Goal: Check status

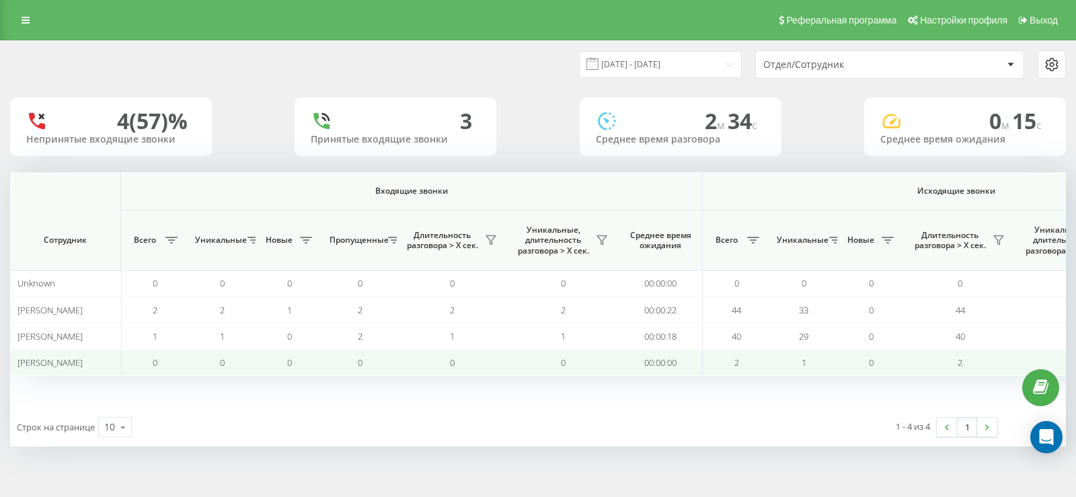
scroll to position [0, 821]
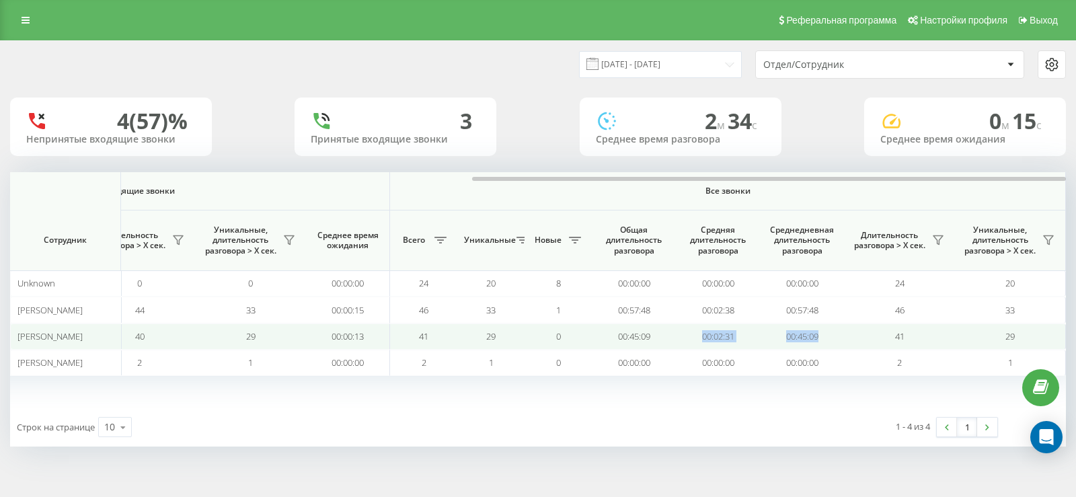
drag, startPoint x: 854, startPoint y: 338, endPoint x: 697, endPoint y: 341, distance: 156.8
click at [697, 341] on tr "[PERSON_NAME] 1 1 0 2 1 1 00:00:18 40 29 0 40 29 00:00:13 41 29 0 00:45:09 00:0…" at bounding box center [127, 337] width 1877 height 26
copy tr "00:02:31 00:45:09"
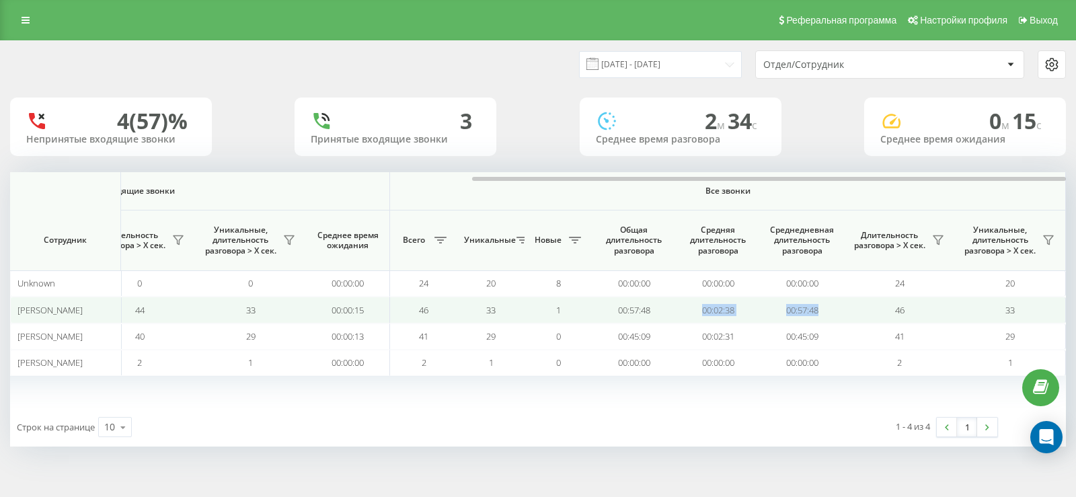
drag, startPoint x: 836, startPoint y: 309, endPoint x: 681, endPoint y: 312, distance: 154.8
click at [681, 312] on tr "[PERSON_NAME] 2 2 1 2 2 2 00:00:22 44 33 0 44 33 00:00:15 46 33 1 00:57:48 00:0…" at bounding box center [127, 310] width 1877 height 26
copy tr "00:02:38 00:57:48"
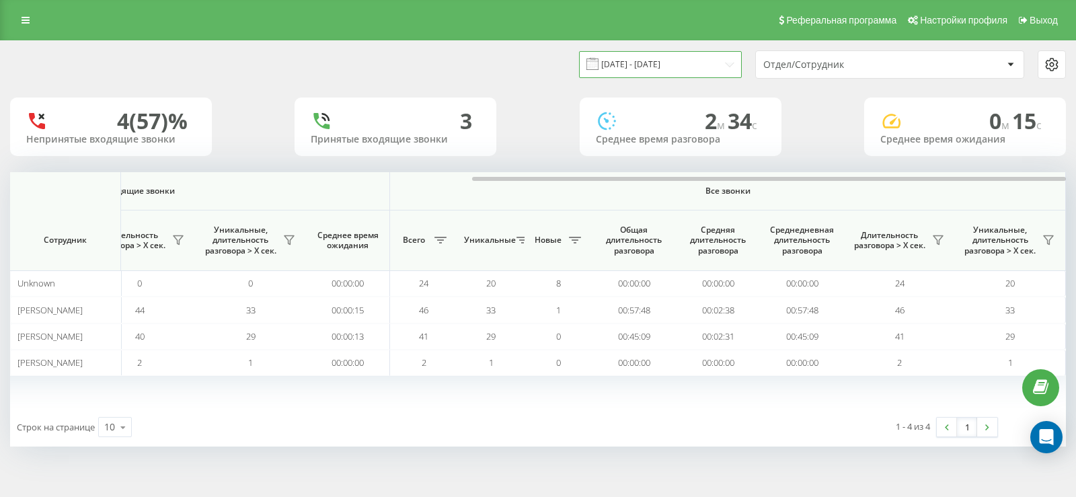
click at [725, 66] on input "[DATE] - [DATE]" at bounding box center [660, 64] width 163 height 26
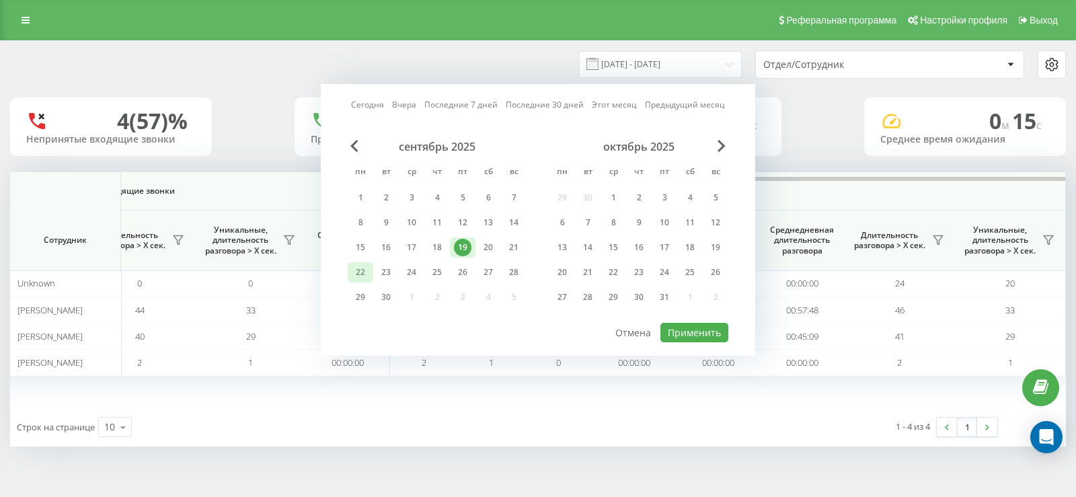
click at [359, 268] on div "22" at bounding box center [360, 272] width 17 height 17
click at [696, 330] on button "Применить" at bounding box center [695, 333] width 68 height 20
type input "[DATE] - [DATE]"
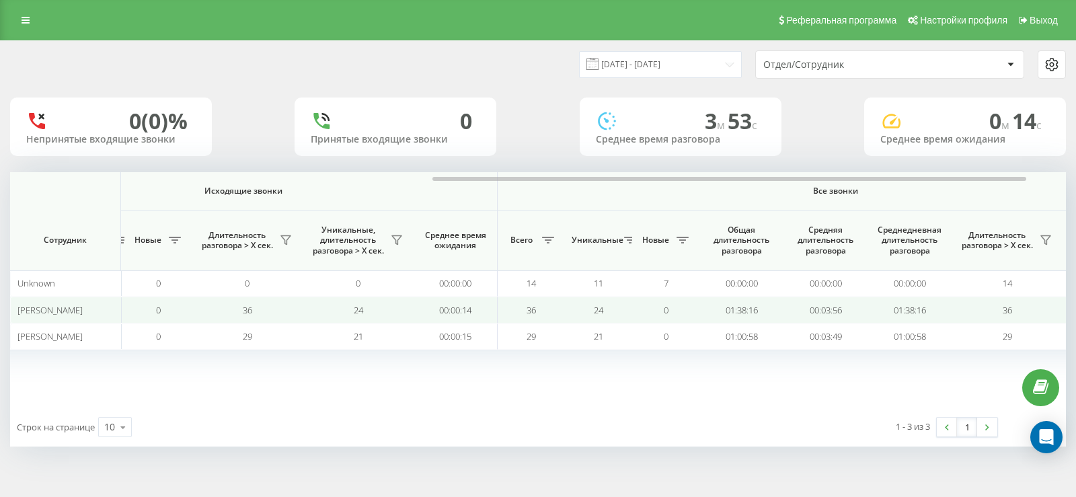
scroll to position [0, 821]
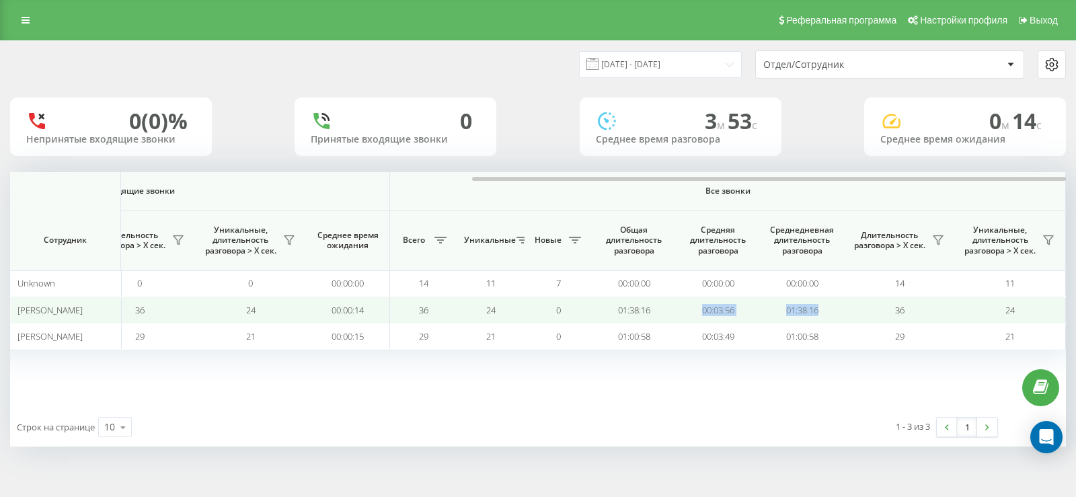
drag, startPoint x: 856, startPoint y: 306, endPoint x: 692, endPoint y: 306, distance: 164.1
click at [692, 306] on tr "[PERSON_NAME] 0 0 0 0 0 0 00:00:00 36 24 0 36 24 00:00:14 36 24 0 01:38:16 00:0…" at bounding box center [127, 310] width 1877 height 26
copy tr "00:03:56 01:38:16"
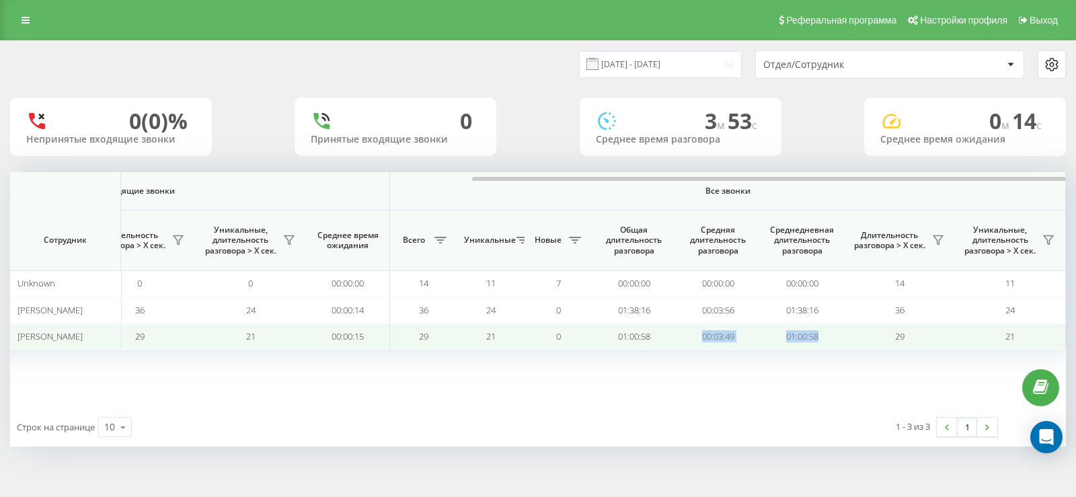
drag, startPoint x: 851, startPoint y: 337, endPoint x: 689, endPoint y: 346, distance: 162.4
click at [689, 346] on tr "[PERSON_NAME] 0 0 0 0 0 0 00:00:00 29 21 0 29 21 00:00:15 29 21 0 01:00:58 00:0…" at bounding box center [127, 337] width 1877 height 26
copy tr "00:03:49 01:00:58"
